Goal: Task Accomplishment & Management: Use online tool/utility

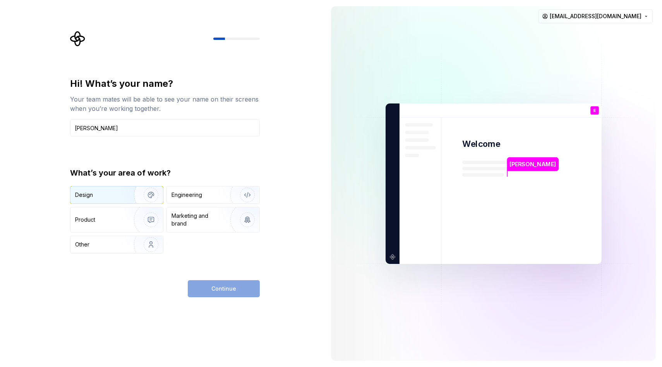
type input "[PERSON_NAME]"
click at [121, 196] on img "button" at bounding box center [146, 195] width 50 height 52
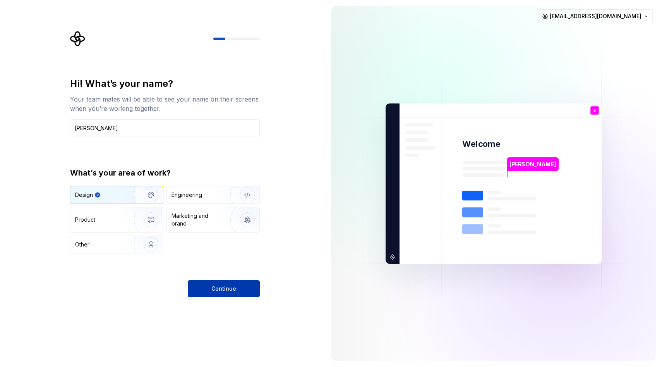
click at [219, 285] on span "Continue" at bounding box center [224, 289] width 25 height 8
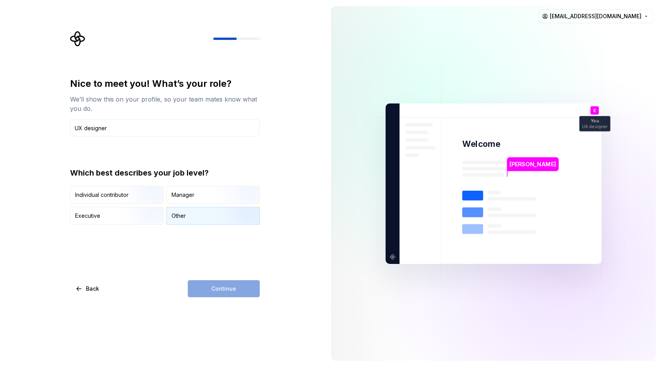
type input "UX designer"
click at [189, 217] on div "Other" at bounding box center [213, 215] width 93 height 17
click at [223, 294] on button "Continue" at bounding box center [224, 288] width 72 height 17
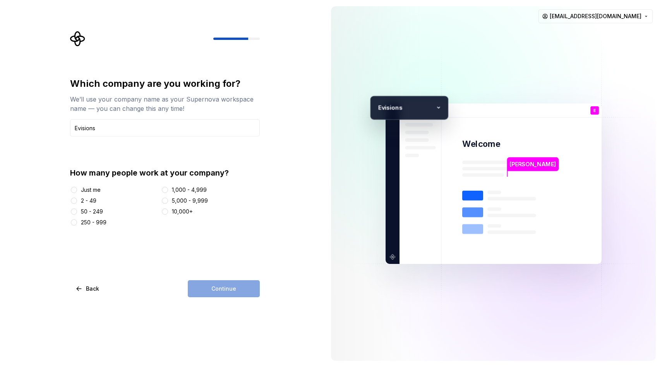
type input "Evisions"
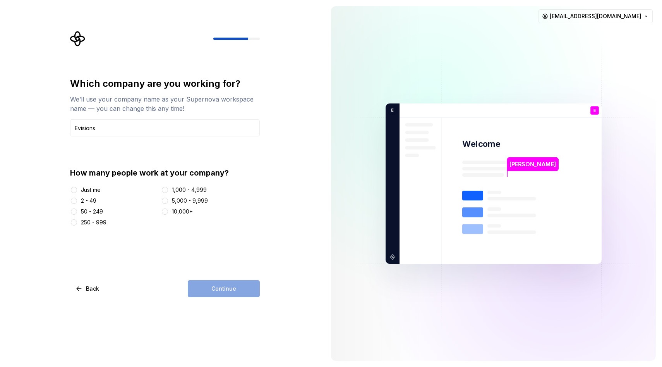
click at [91, 201] on div "2 - 49" at bounding box center [88, 201] width 15 height 8
click at [77, 201] on button "2 - 49" at bounding box center [74, 201] width 6 height 6
click at [208, 286] on button "Continue" at bounding box center [224, 288] width 72 height 17
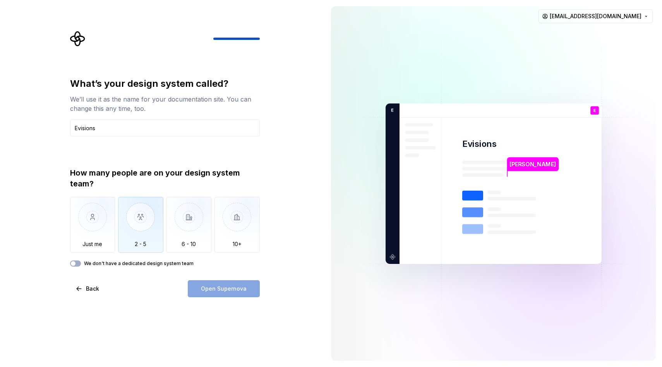
type input "Evisions"
click at [127, 217] on img "button" at bounding box center [140, 223] width 45 height 52
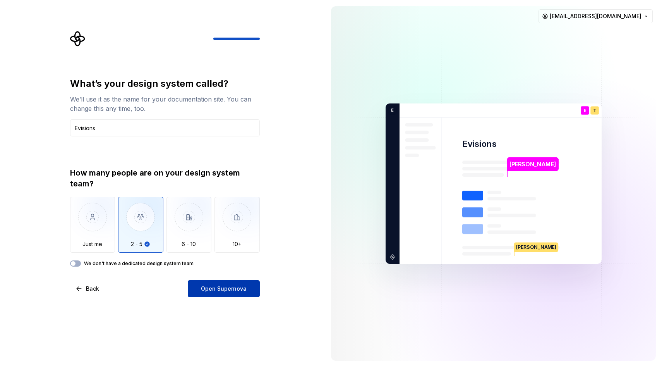
click at [196, 290] on button "Open Supernova" at bounding box center [224, 288] width 72 height 17
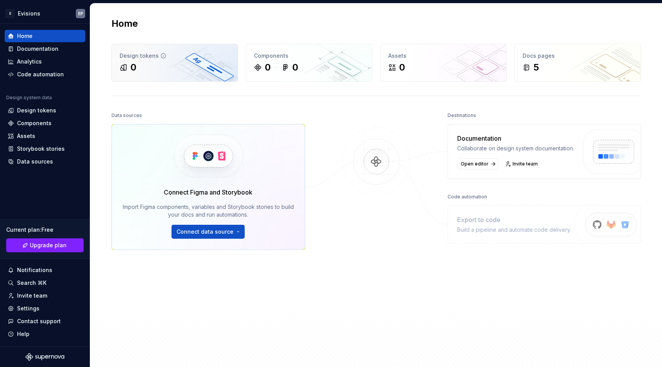
click at [190, 71] on div "0" at bounding box center [175, 67] width 110 height 12
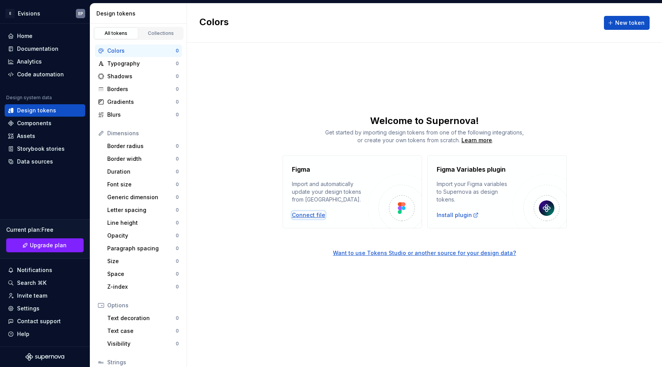
click at [320, 216] on div "Connect file" at bounding box center [308, 215] width 33 height 8
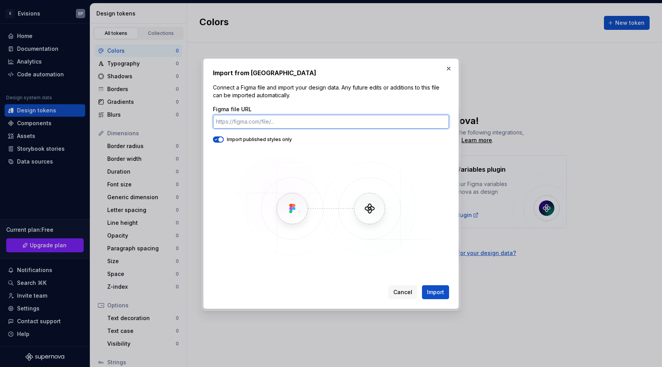
paste input "[URL][DOMAIN_NAME]"
type input "[URL][DOMAIN_NAME]"
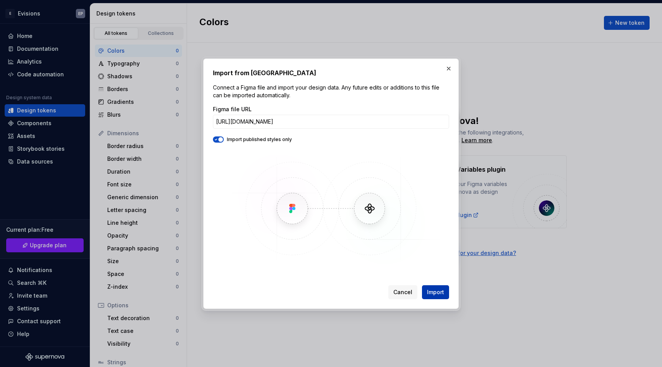
scroll to position [0, 0]
click at [434, 290] on span "Import" at bounding box center [435, 292] width 17 height 8
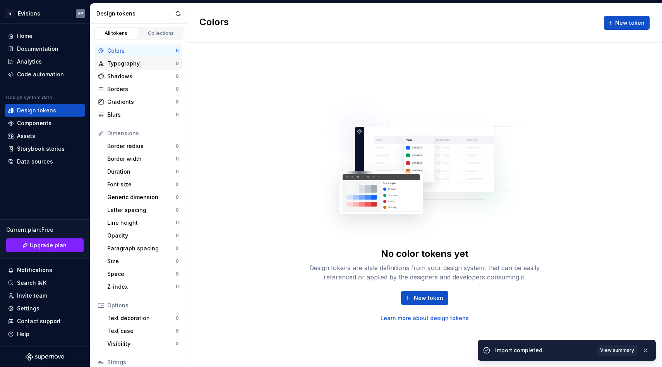
click at [140, 58] on div "Typography 0" at bounding box center [138, 63] width 87 height 12
click at [137, 79] on div "Shadows" at bounding box center [141, 76] width 69 height 8
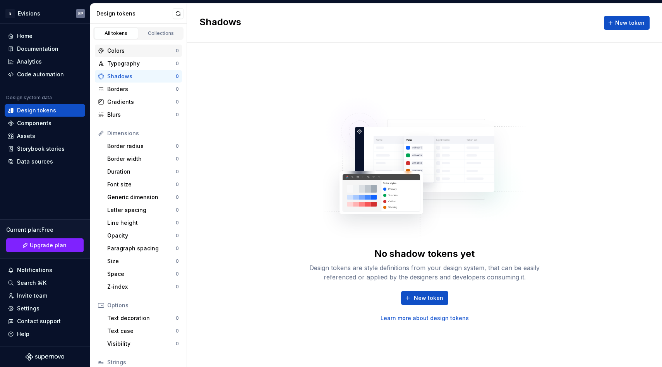
click at [135, 53] on div "Colors" at bounding box center [141, 51] width 69 height 8
click at [626, 24] on span "New token" at bounding box center [630, 23] width 29 height 8
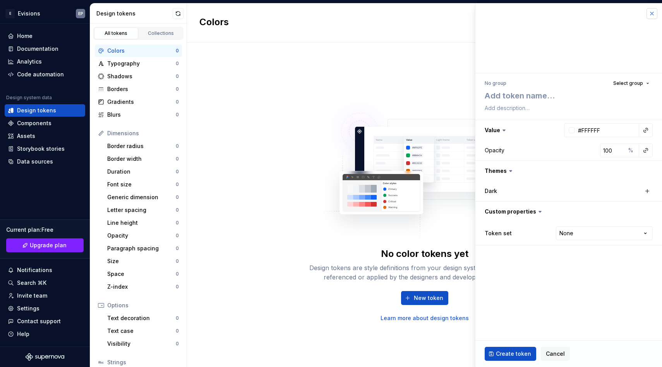
click at [657, 12] on button "button" at bounding box center [652, 13] width 11 height 11
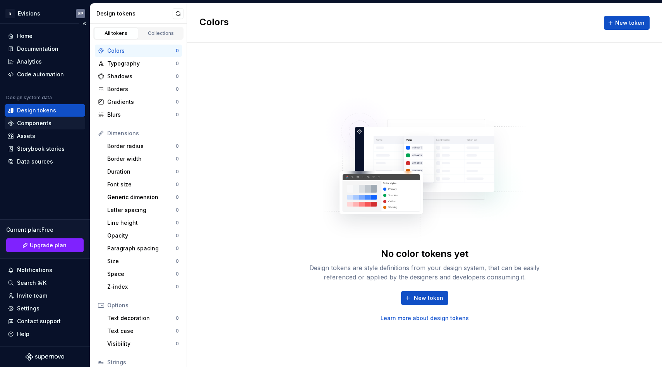
click at [40, 126] on div "Components" at bounding box center [34, 123] width 34 height 8
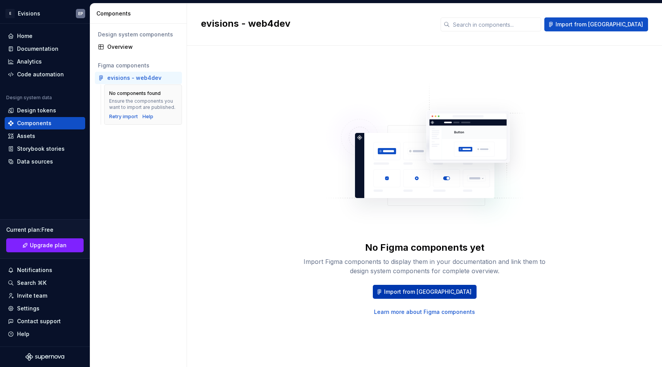
click at [404, 289] on button "Import from [GEOGRAPHIC_DATA]" at bounding box center [425, 292] width 104 height 14
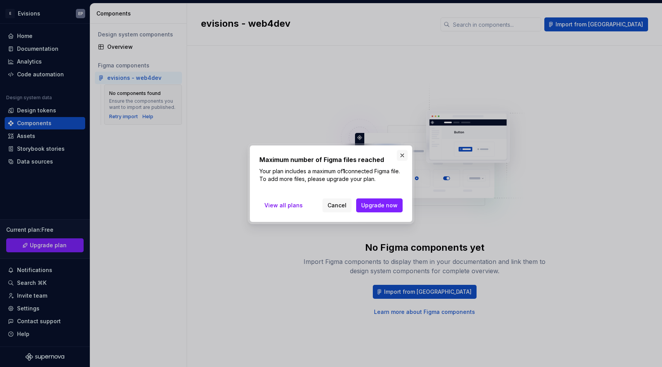
click at [402, 157] on button "button" at bounding box center [402, 155] width 11 height 11
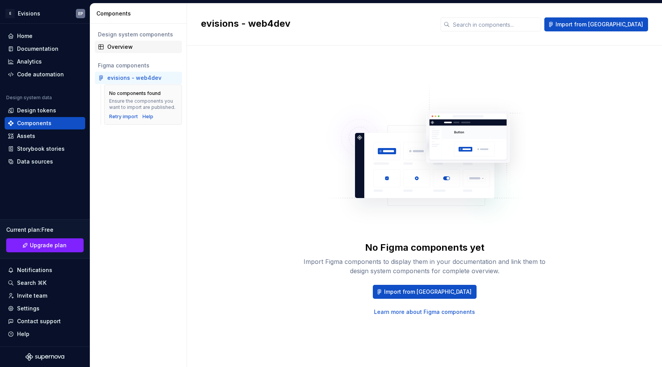
click at [121, 45] on div "Overview" at bounding box center [143, 47] width 72 height 8
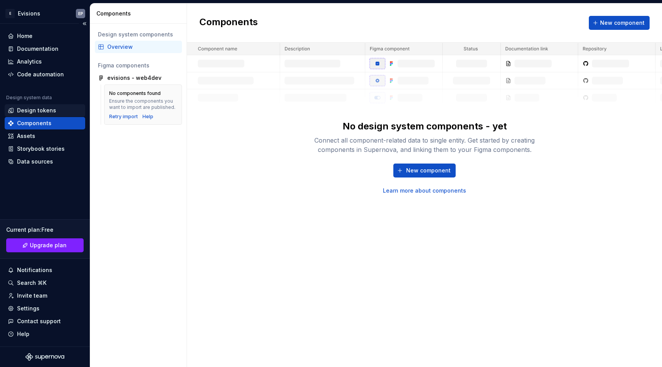
click at [16, 113] on div "Design tokens" at bounding box center [45, 111] width 74 height 8
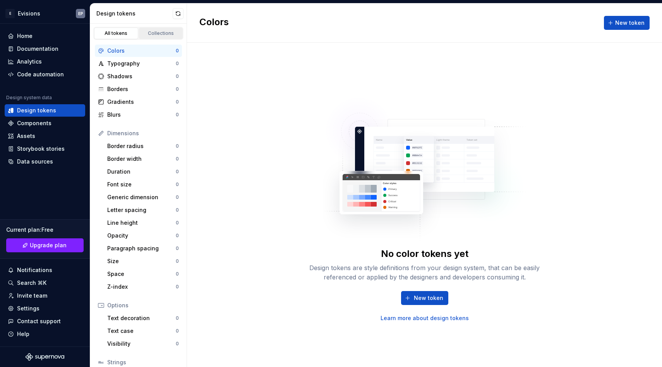
click at [160, 34] on div "Collections" at bounding box center [161, 33] width 39 height 6
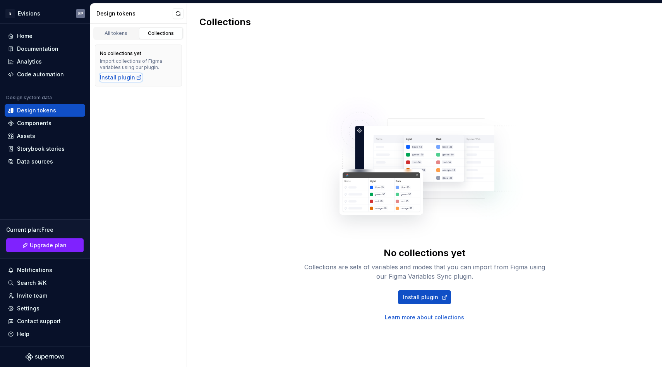
click at [126, 81] on div "Install plugin" at bounding box center [121, 78] width 42 height 8
click at [32, 110] on div "Design tokens" at bounding box center [36, 111] width 39 height 8
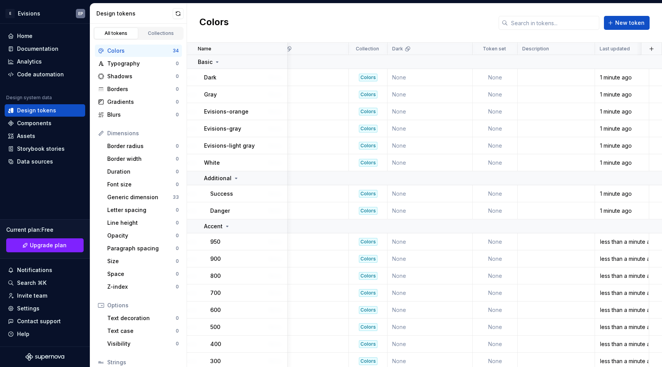
scroll to position [0, 193]
click at [499, 77] on td "None" at bounding box center [496, 77] width 45 height 17
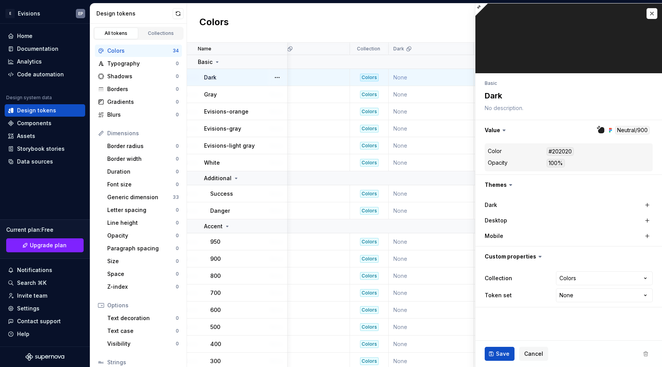
type textarea "*"
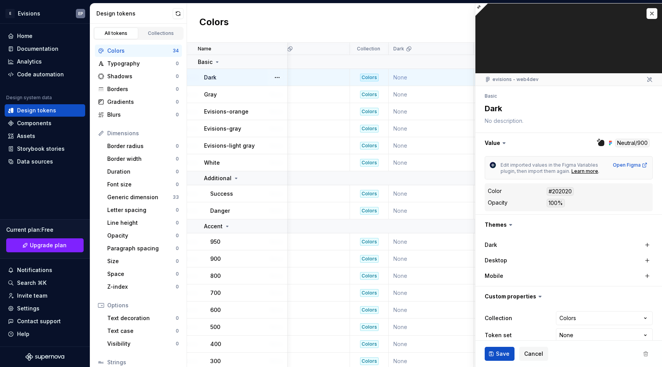
scroll to position [12, 0]
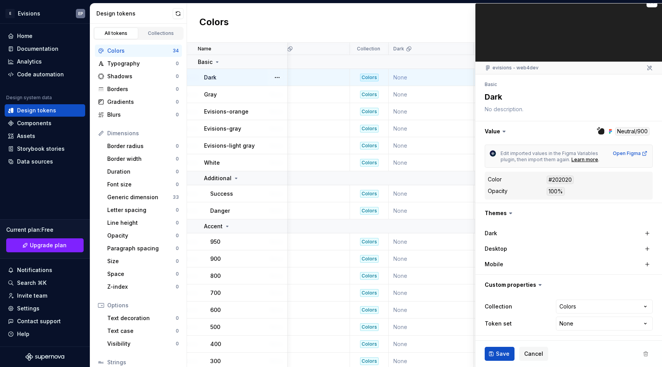
click at [417, 31] on div "Colors New token" at bounding box center [424, 22] width 475 height 39
click at [176, 14] on button "button" at bounding box center [178, 13] width 11 height 11
click at [526, 349] on button "Cancel" at bounding box center [534, 354] width 29 height 14
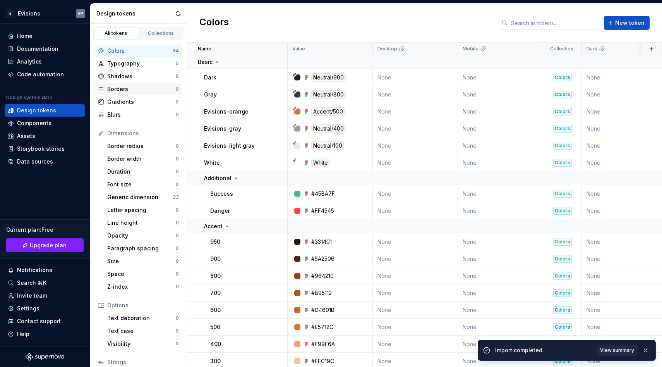
click at [143, 86] on div "Borders" at bounding box center [141, 89] width 69 height 8
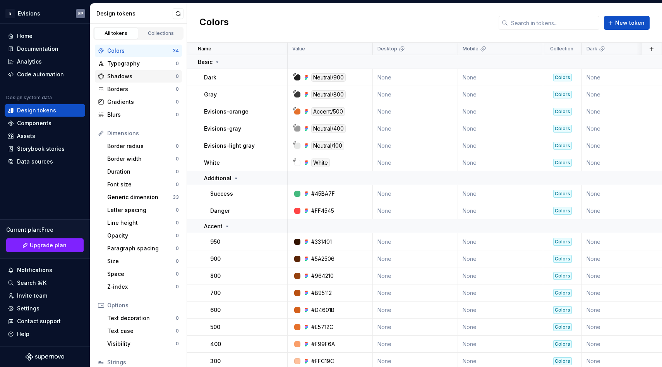
click at [141, 72] on div "Shadows" at bounding box center [141, 76] width 69 height 8
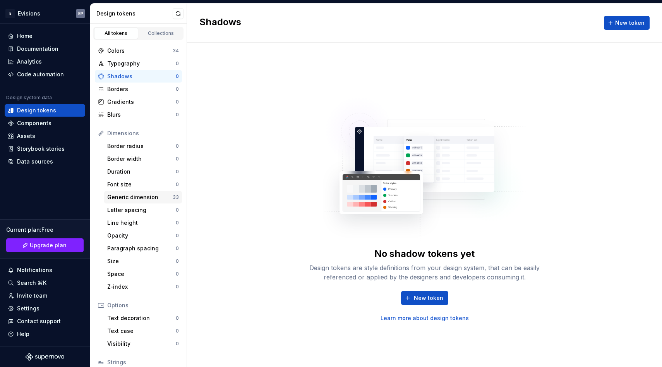
click at [141, 193] on div "Generic dimension" at bounding box center [139, 197] width 65 height 8
click at [148, 194] on div "Generic dimension" at bounding box center [139, 197] width 65 height 8
click at [139, 196] on div "Generic dimension" at bounding box center [139, 197] width 65 height 8
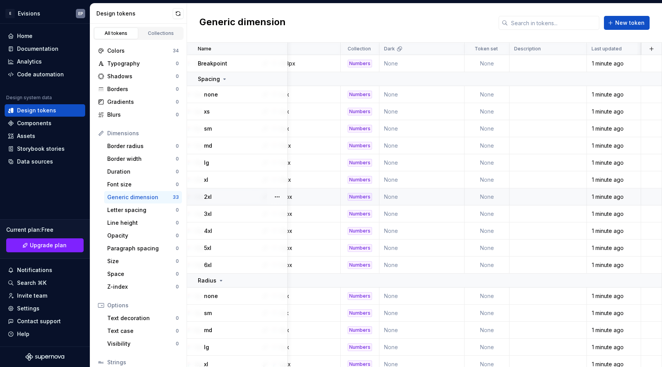
scroll to position [0, 202]
click at [499, 48] on html "E Evisions EP Home Documentation Analytics Code automation Design system data D…" at bounding box center [331, 183] width 662 height 367
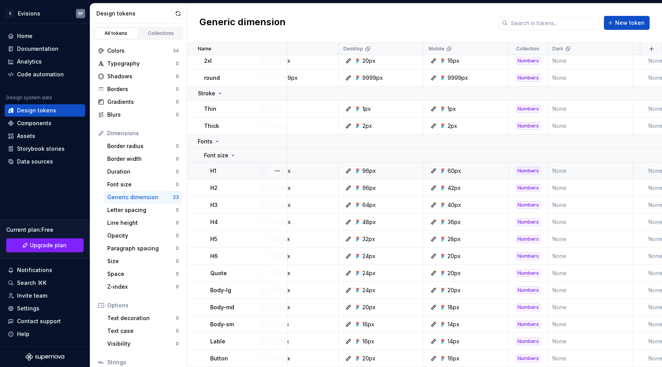
scroll to position [320, 0]
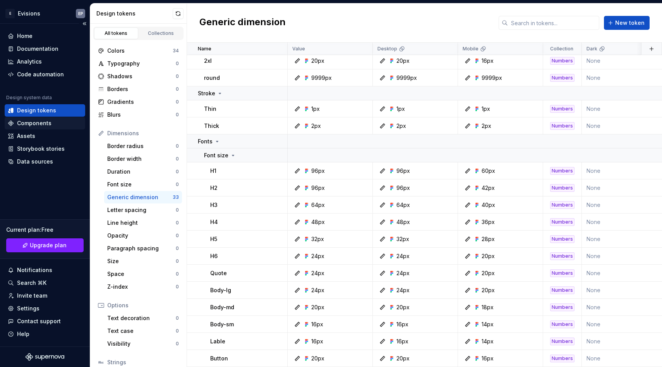
click at [33, 123] on div "Components" at bounding box center [34, 123] width 34 height 8
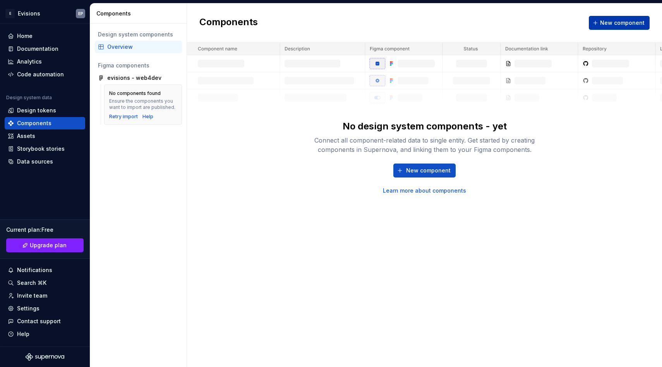
click at [597, 24] on button "New component" at bounding box center [619, 23] width 61 height 14
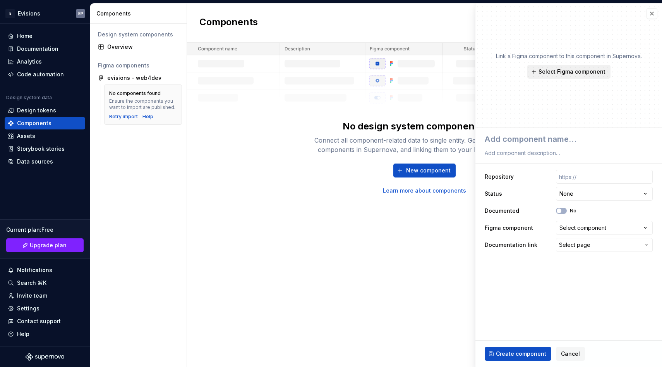
click at [572, 70] on span "Select Figma component" at bounding box center [572, 72] width 67 height 8
click at [504, 280] on fieldset "**********" at bounding box center [569, 246] width 187 height 239
click at [573, 177] on input "text" at bounding box center [604, 177] width 97 height 14
click at [573, 192] on html "**********" at bounding box center [331, 183] width 662 height 367
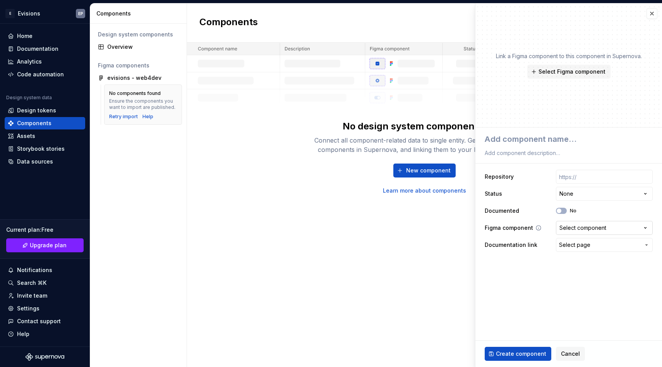
click at [565, 223] on button "Select component" at bounding box center [604, 228] width 97 height 14
click at [522, 311] on html "**********" at bounding box center [331, 183] width 662 height 367
click at [573, 248] on span "Select page" at bounding box center [574, 245] width 31 height 8
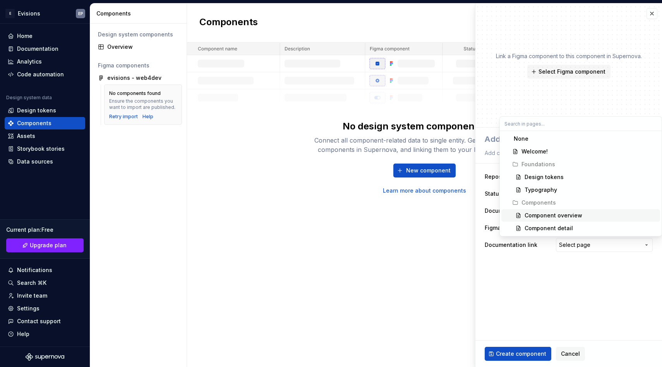
click at [554, 215] on div "Component overview" at bounding box center [554, 216] width 58 height 8
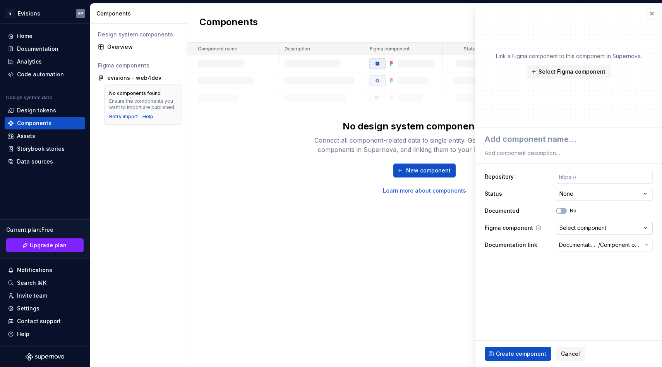
click at [575, 227] on div "Select component" at bounding box center [583, 228] width 47 height 8
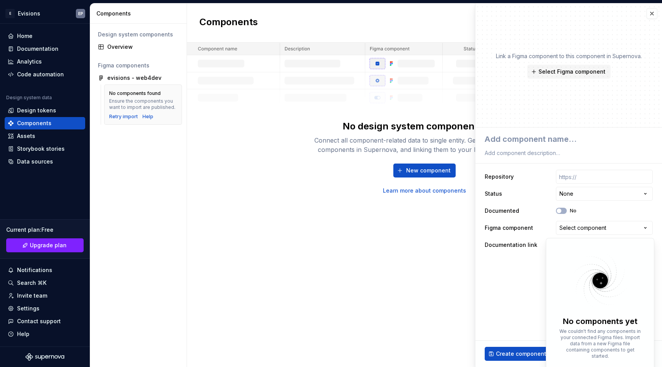
click at [519, 291] on html "**********" at bounding box center [331, 183] width 662 height 367
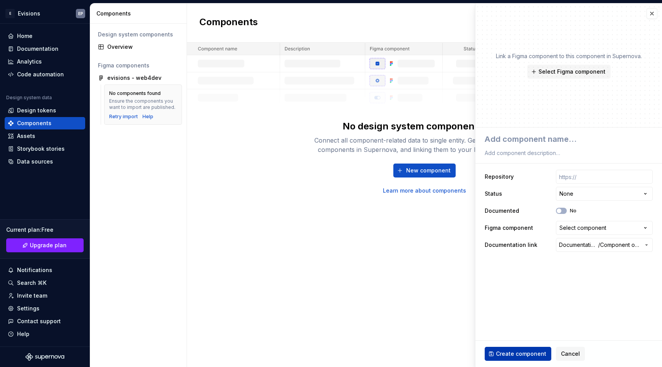
click at [514, 352] on span "Create component" at bounding box center [521, 354] width 50 height 8
type textarea "*"
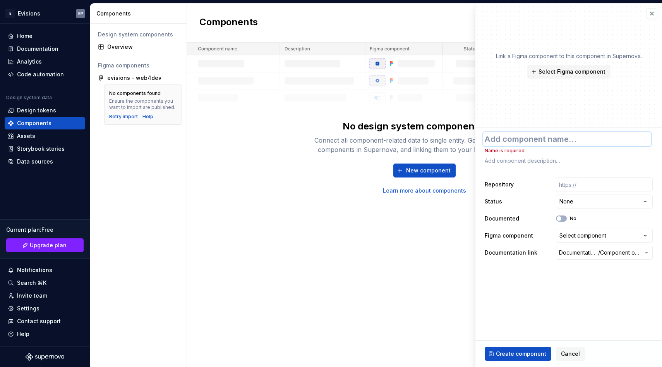
click at [515, 139] on textarea at bounding box center [567, 139] width 168 height 14
type textarea "C"
type textarea "*"
type textarea "Co"
type textarea "*"
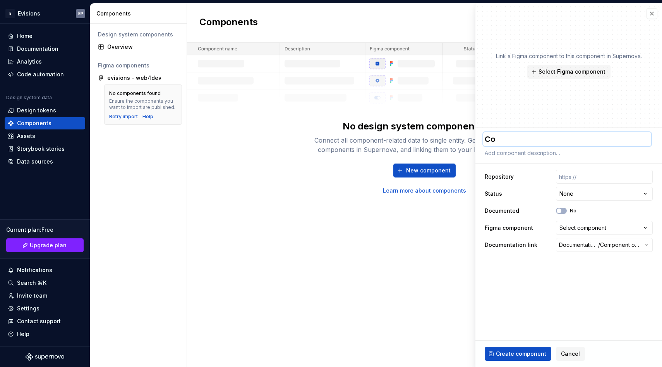
type textarea "Com"
type textarea "*"
type textarea "Comp"
type textarea "*"
type textarea "Compo"
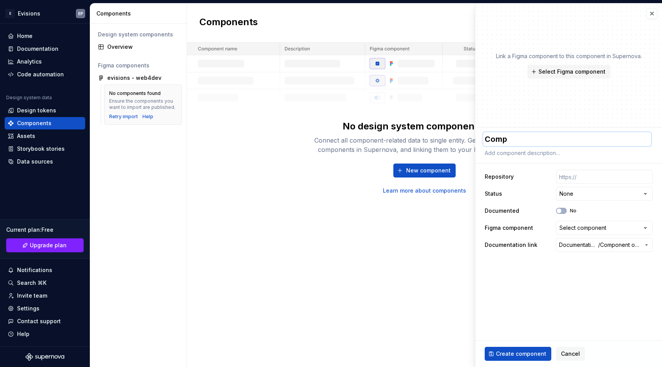
type textarea "*"
type textarea "Compon"
type textarea "*"
type textarea "Compone"
type textarea "*"
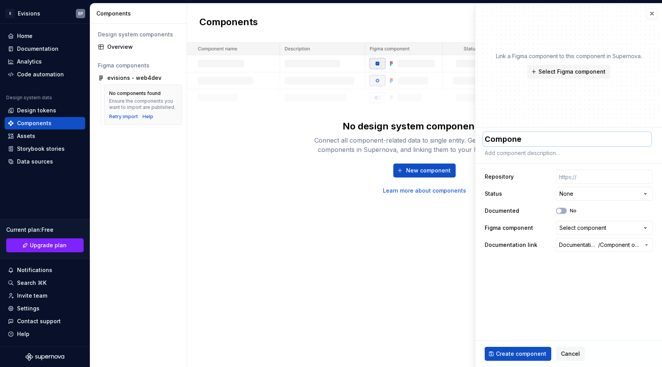
type textarea "Componen"
type textarea "*"
type textarea "Component"
type textarea "*"
type textarea "Component"
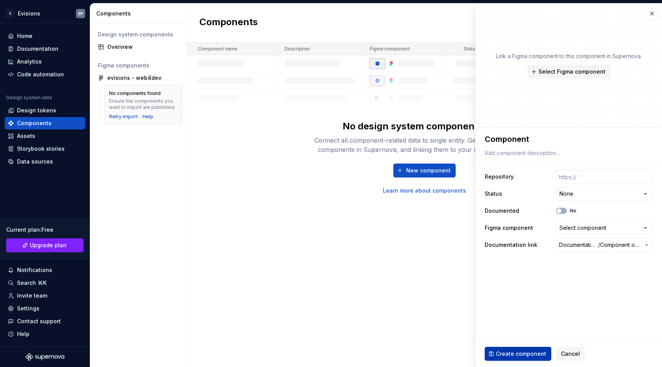
click at [502, 360] on button "Create component" at bounding box center [518, 354] width 67 height 14
type textarea "*"
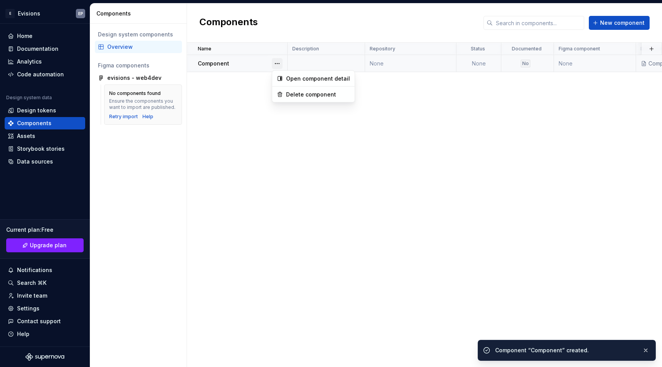
click at [278, 64] on button "button" at bounding box center [277, 63] width 11 height 11
click at [289, 76] on div "Open component detail" at bounding box center [318, 79] width 64 height 8
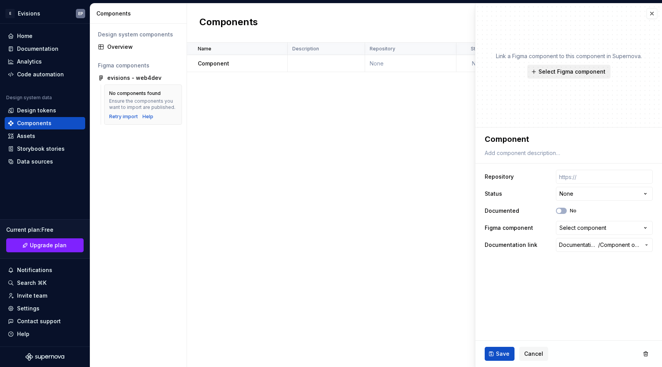
click at [568, 73] on span "Select Figma component" at bounding box center [572, 72] width 67 height 8
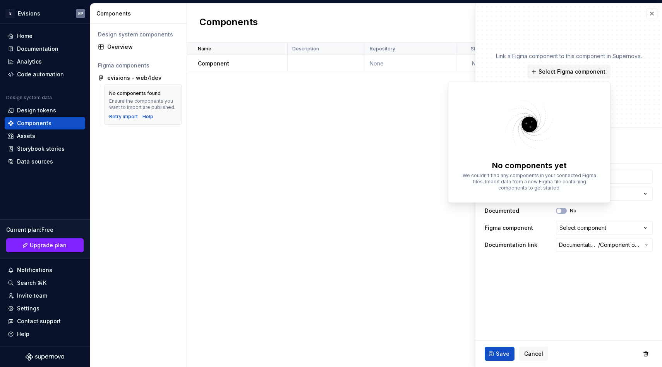
click at [396, 162] on div "Name Description Repository Status Documented Figma component Documentation lin…" at bounding box center [424, 205] width 475 height 324
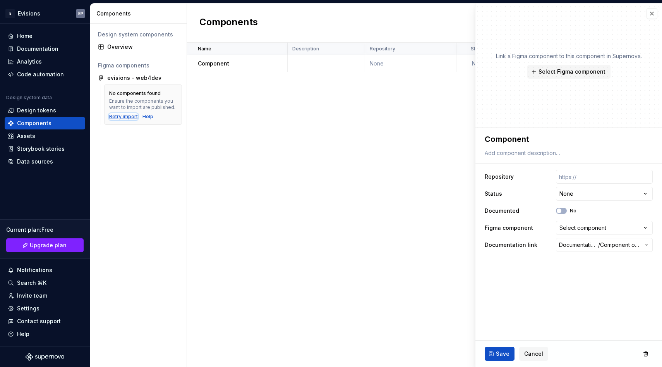
click at [122, 118] on div "Retry import" at bounding box center [123, 117] width 29 height 6
click at [649, 13] on button "button" at bounding box center [652, 13] width 11 height 11
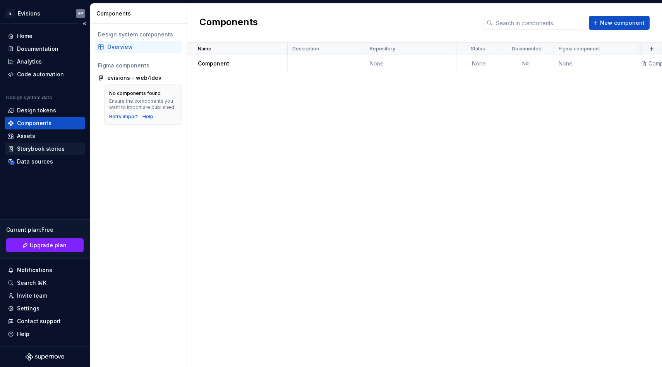
click at [33, 150] on div "Storybook stories" at bounding box center [41, 149] width 48 height 8
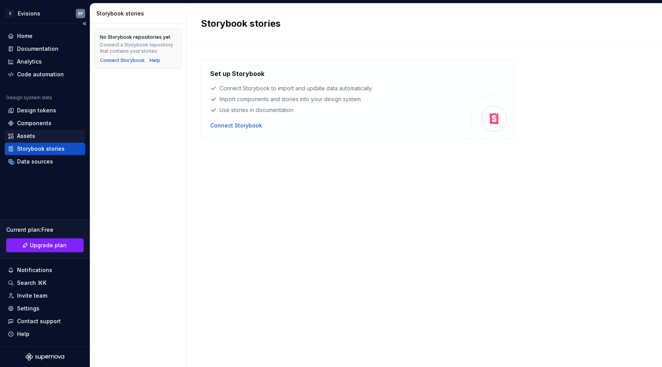
click at [59, 134] on div "Assets" at bounding box center [45, 136] width 74 height 8
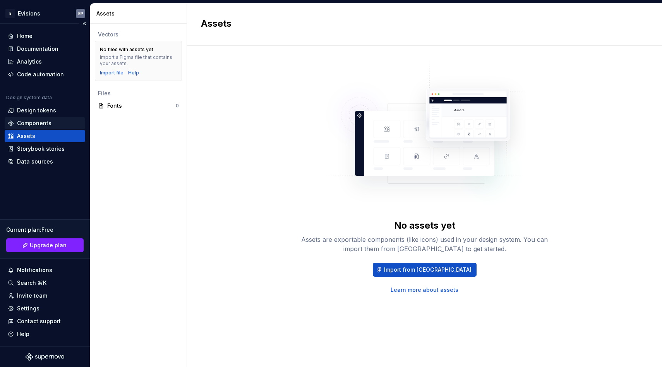
click at [36, 122] on div "Components" at bounding box center [34, 123] width 34 height 8
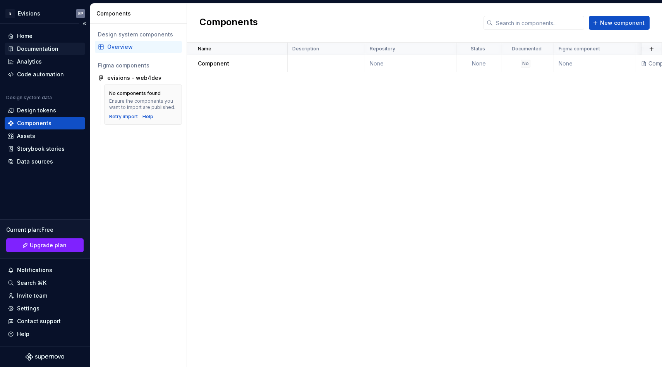
click at [41, 51] on div "Documentation" at bounding box center [37, 49] width 41 height 8
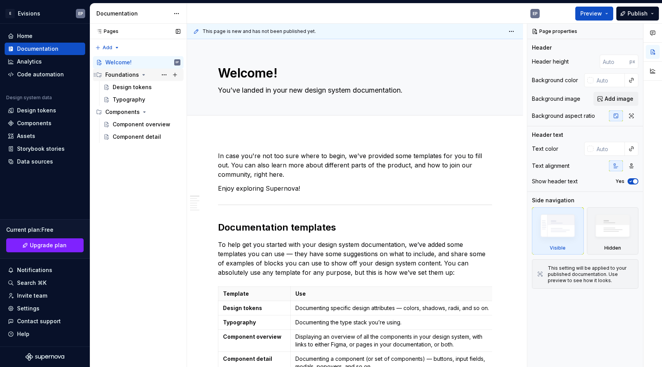
click at [131, 77] on div "Foundations" at bounding box center [122, 75] width 34 height 8
click at [131, 84] on div "Design tokens" at bounding box center [132, 87] width 39 height 8
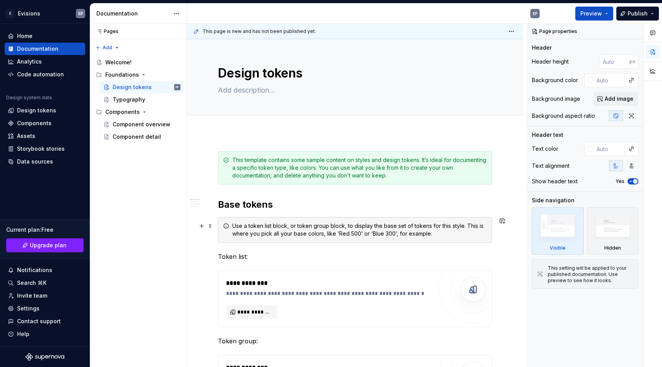
click at [309, 237] on div "Use a token list block, or token group block, to display the base set of tokens…" at bounding box center [359, 229] width 255 height 15
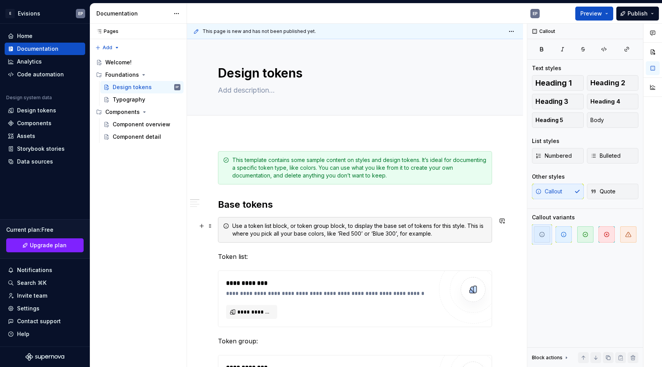
click at [447, 232] on div "Use a token list block, or token group block, to display the base set of tokens…" at bounding box center [359, 229] width 255 height 15
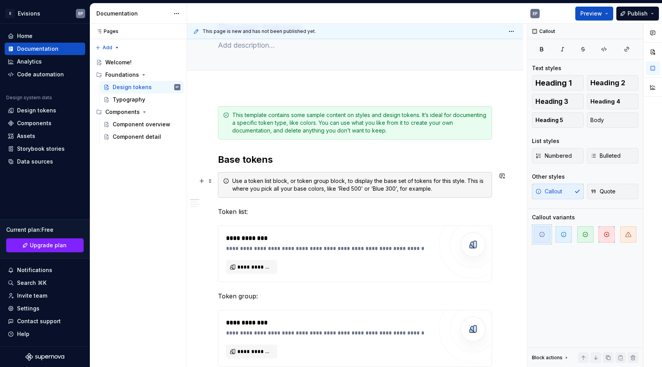
scroll to position [46, 0]
click at [260, 262] on button "**********" at bounding box center [251, 266] width 51 height 14
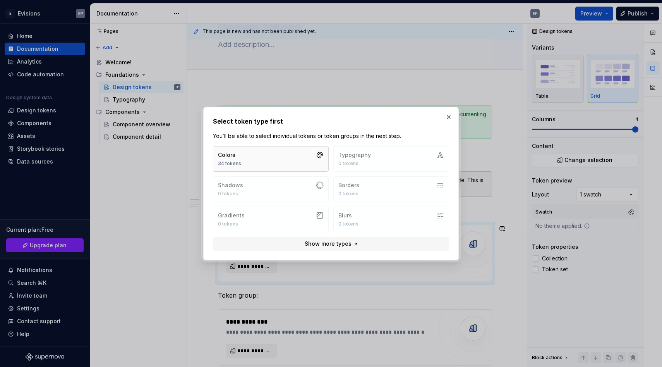
click at [285, 160] on button "Colors 34 tokens" at bounding box center [271, 159] width 116 height 26
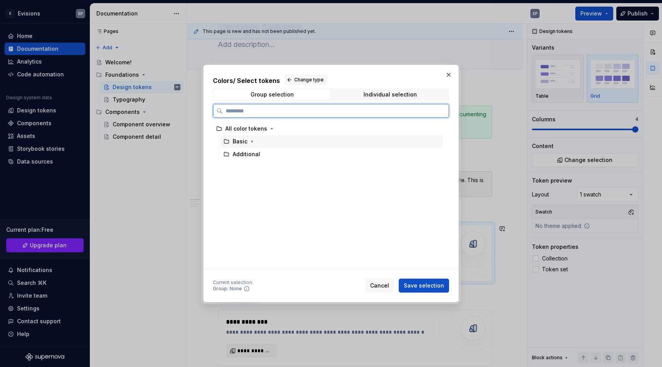
click at [246, 140] on div "Basic" at bounding box center [240, 142] width 15 height 8
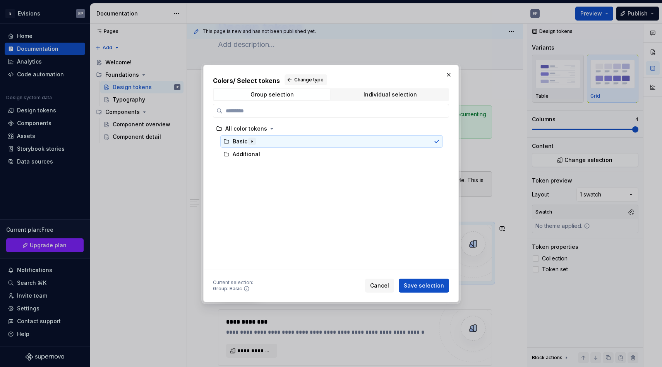
click at [249, 140] on icon "button" at bounding box center [252, 141] width 6 height 6
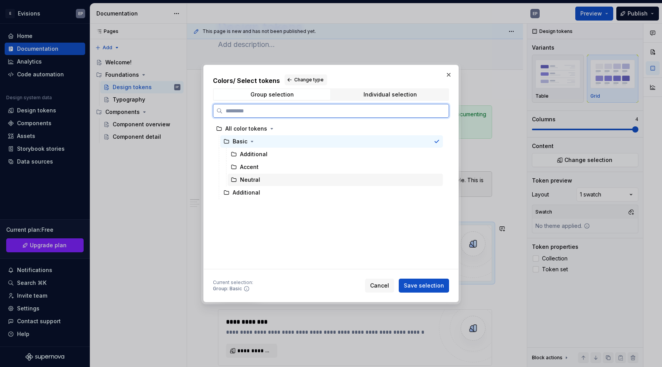
click at [273, 176] on div "Neutral" at bounding box center [335, 180] width 215 height 12
click at [272, 171] on div "Accent" at bounding box center [335, 167] width 215 height 12
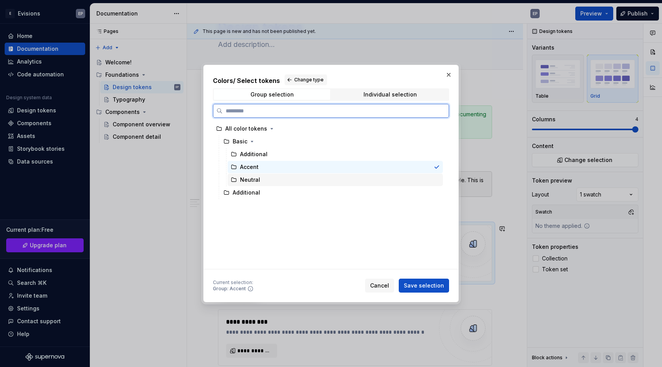
click at [261, 181] on div "Neutral" at bounding box center [335, 180] width 215 height 12
click at [261, 166] on div "Accent" at bounding box center [335, 167] width 215 height 12
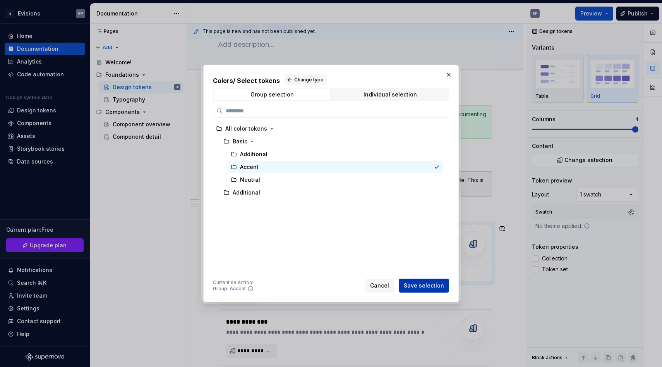
click at [425, 284] on span "Save selection" at bounding box center [424, 286] width 40 height 8
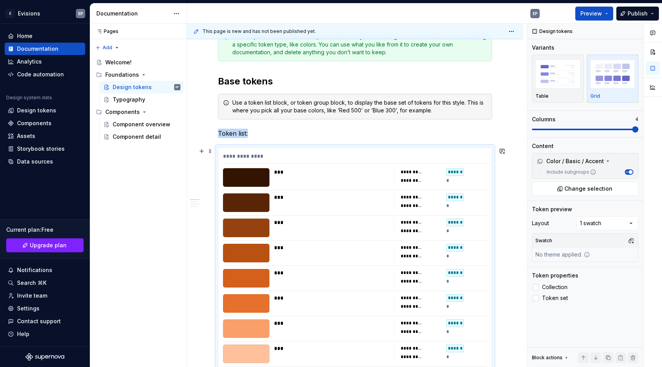
scroll to position [122, 0]
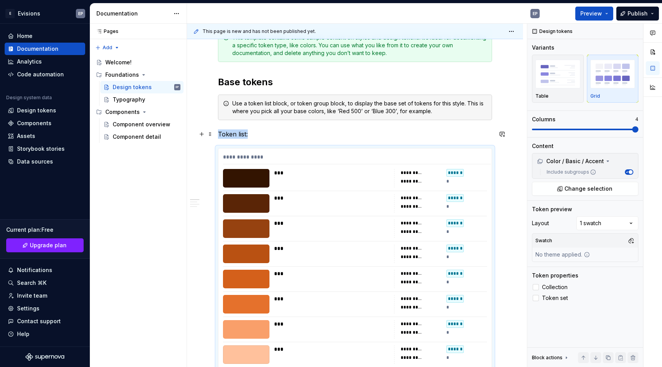
click at [287, 135] on p "Token list:" at bounding box center [355, 133] width 274 height 9
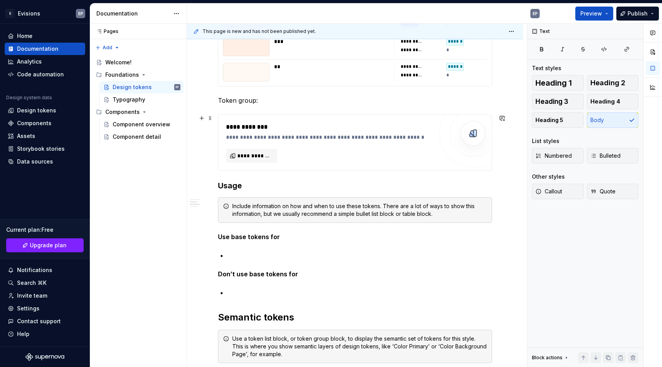
scroll to position [480, 0]
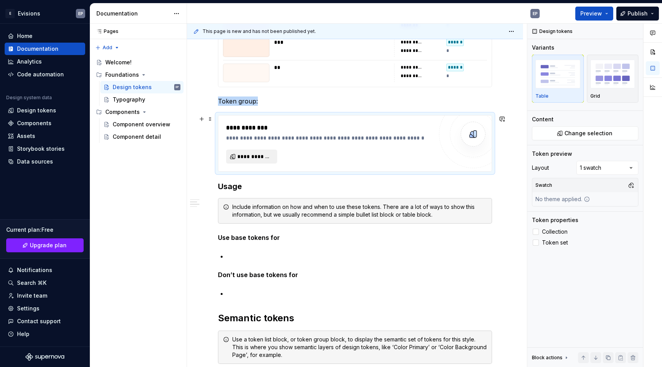
click at [265, 159] on span "**********" at bounding box center [254, 157] width 35 height 8
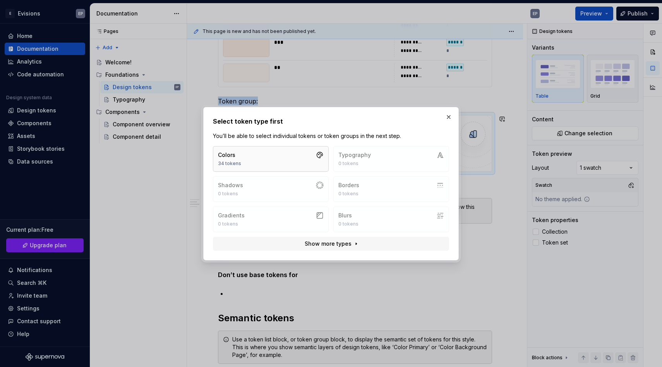
click at [305, 161] on button "Colors 34 tokens" at bounding box center [271, 159] width 116 height 26
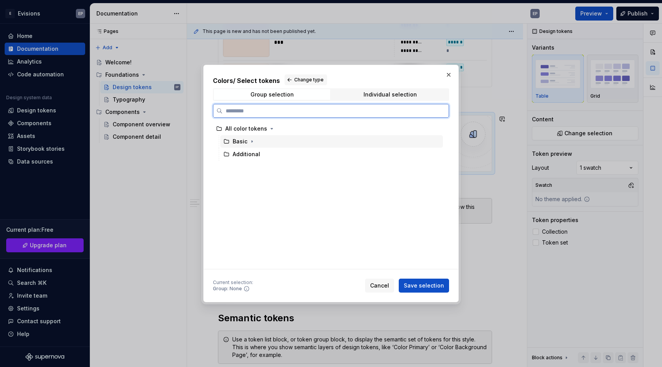
click at [242, 142] on div "Basic" at bounding box center [240, 142] width 15 height 8
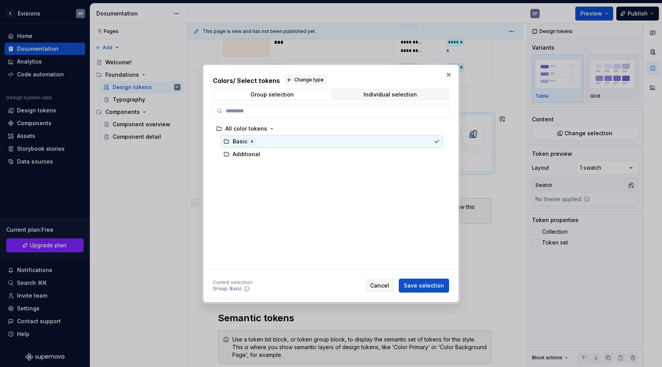
click at [249, 142] on icon "button" at bounding box center [252, 141] width 6 height 6
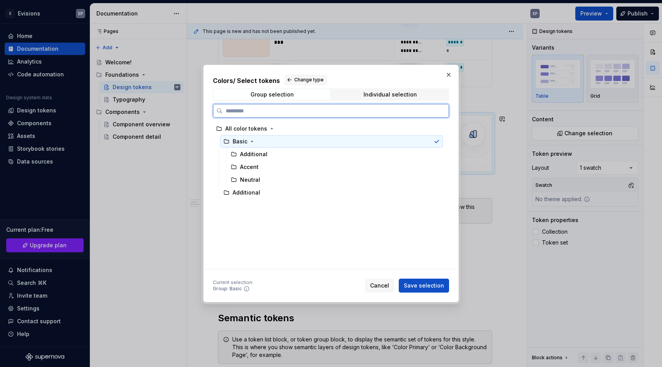
click at [242, 141] on div "Basic" at bounding box center [240, 142] width 15 height 8
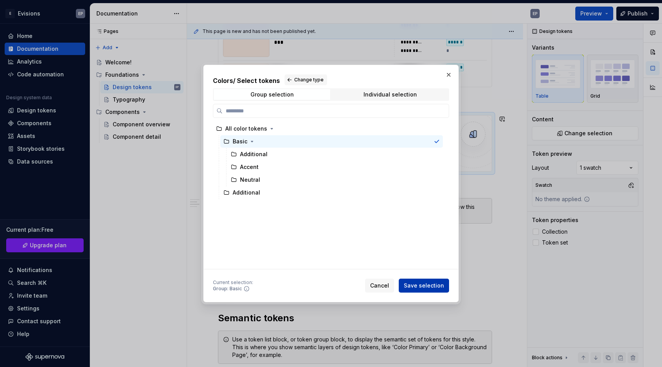
click at [430, 281] on button "Save selection" at bounding box center [424, 286] width 50 height 14
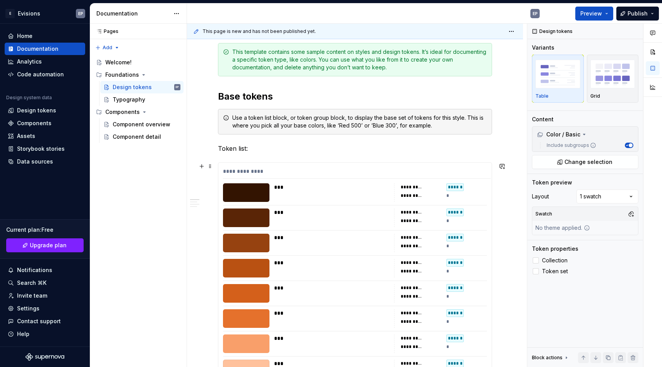
scroll to position [104, 0]
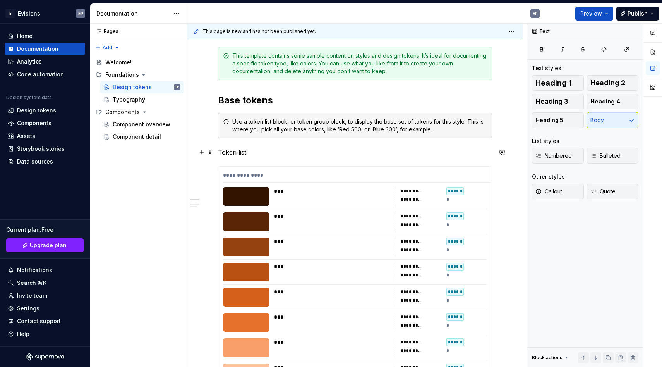
click at [323, 156] on p "Token list:" at bounding box center [355, 152] width 274 height 9
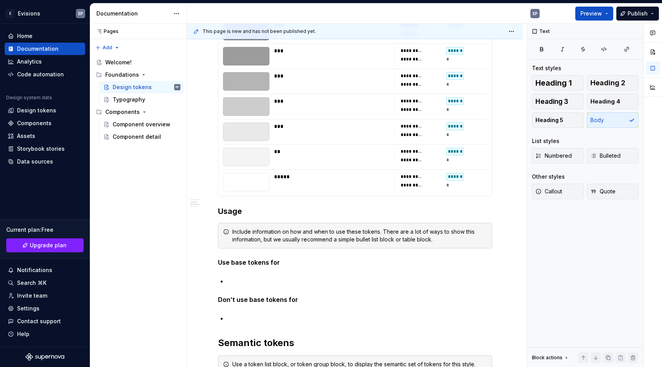
scroll to position [1282, 0]
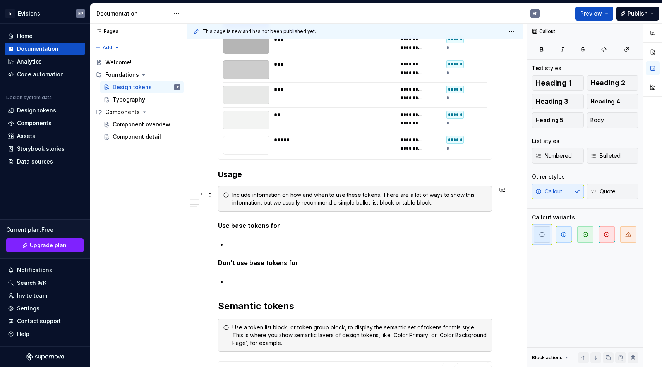
click at [287, 211] on div "Include information on how and when to use these tokens. There are a lot of way…" at bounding box center [355, 199] width 274 height 26
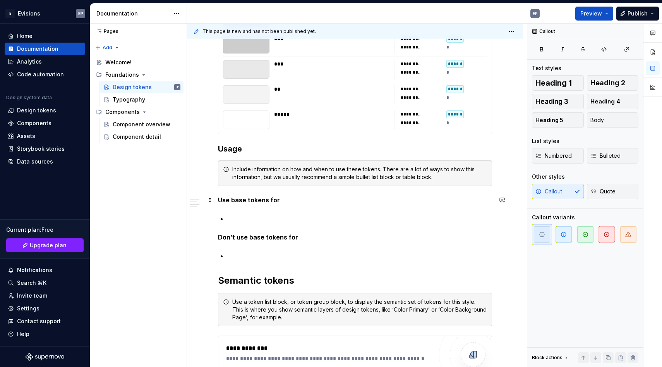
scroll to position [1309, 0]
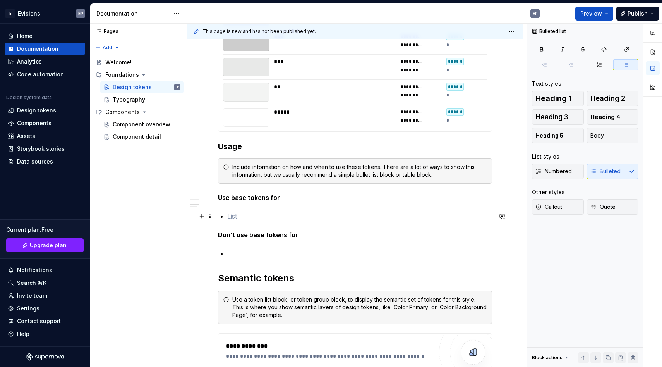
click at [279, 215] on p at bounding box center [359, 216] width 265 height 9
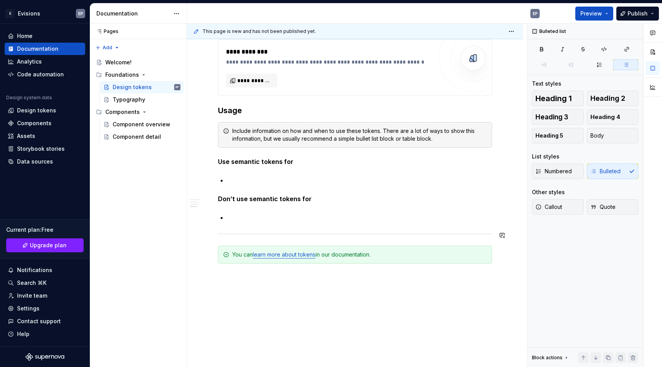
scroll to position [1638, 0]
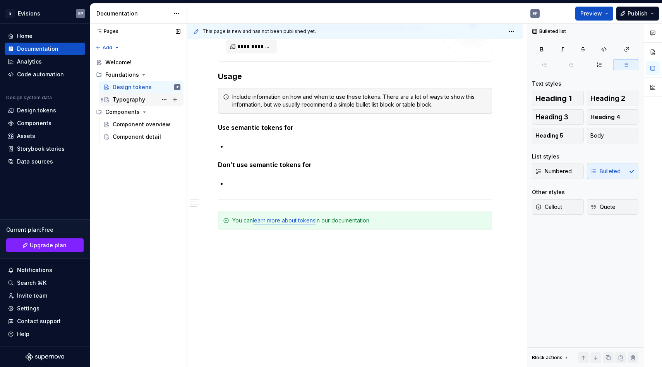
click at [133, 103] on div "Typography" at bounding box center [129, 100] width 33 height 8
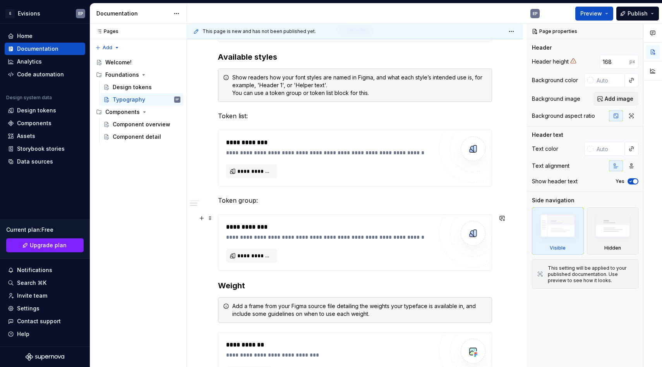
scroll to position [247, 0]
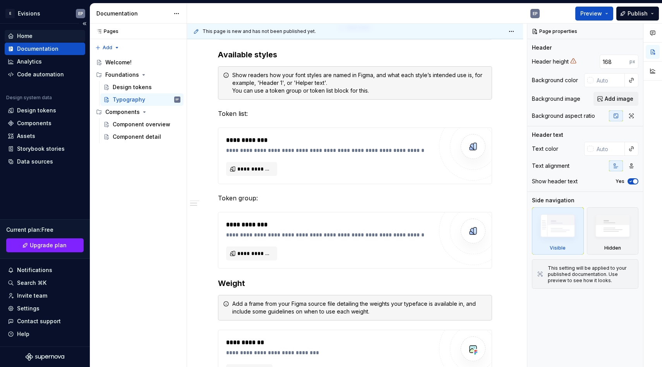
type textarea "*"
click at [42, 31] on div "Home" at bounding box center [45, 36] width 81 height 12
